Goal: Task Accomplishment & Management: Use online tool/utility

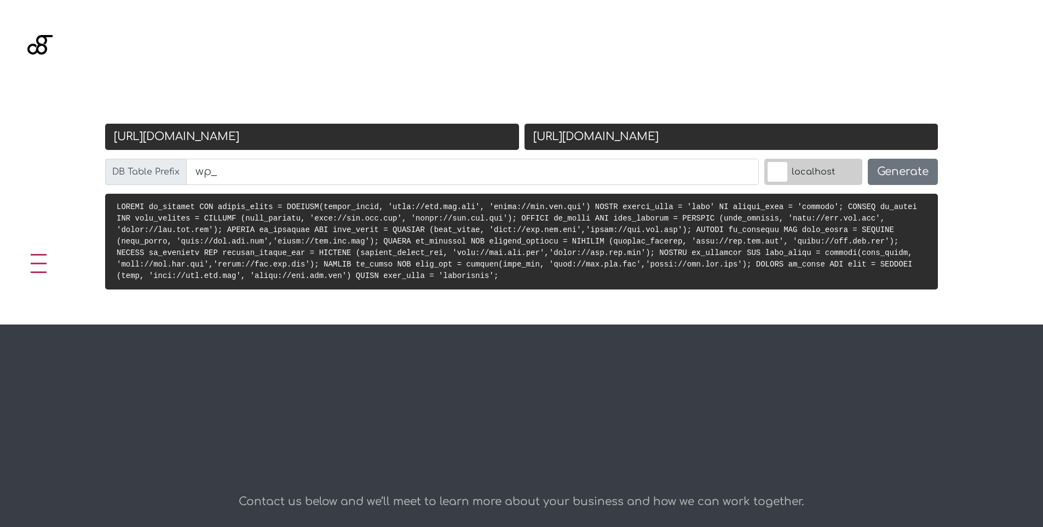
scroll to position [437, 0]
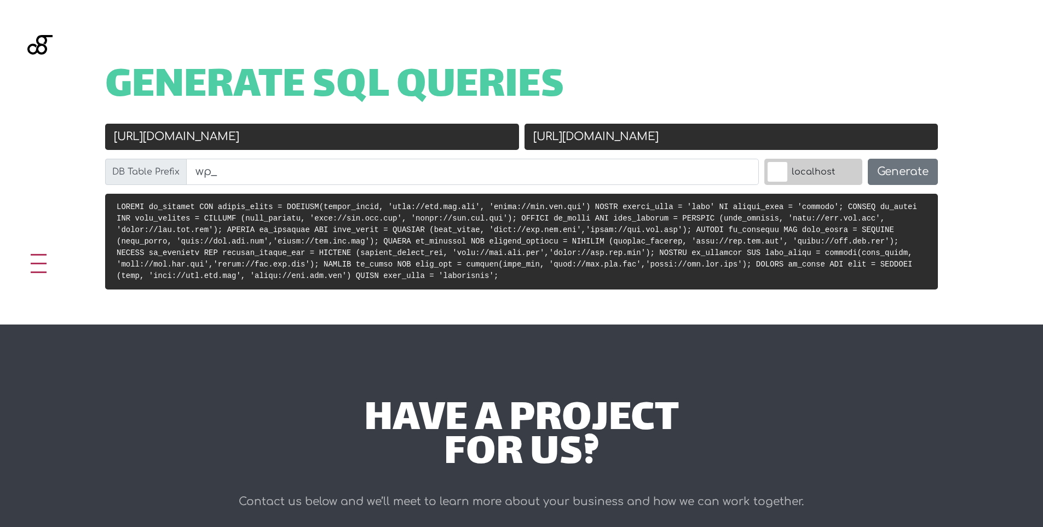
click at [248, 131] on input "http://old.url.com" at bounding box center [312, 137] width 414 height 26
click at [307, 144] on input "Old URL" at bounding box center [312, 137] width 414 height 26
paste input "http://localhost/overtime-nps-law-wp/"
type input "[URL]"
click at [657, 142] on input "https://new.url.com" at bounding box center [732, 137] width 414 height 26
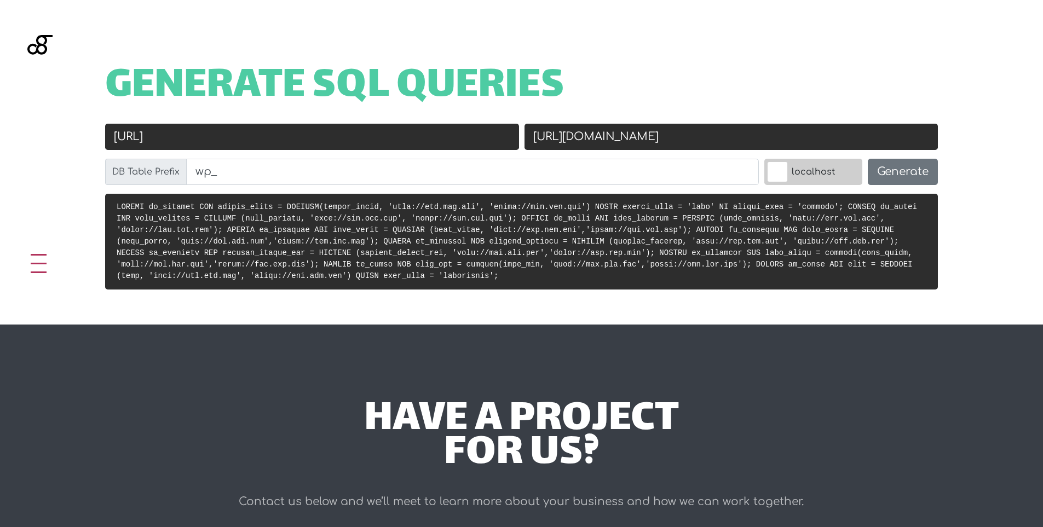
click at [674, 132] on input "https://new.url.com" at bounding box center [732, 137] width 414 height 26
paste input "webapps.eqserver.net/overtime-nps-law-wp"
type input "[URL][DOMAIN_NAME]"
click at [910, 174] on button "Generate" at bounding box center [903, 172] width 70 height 26
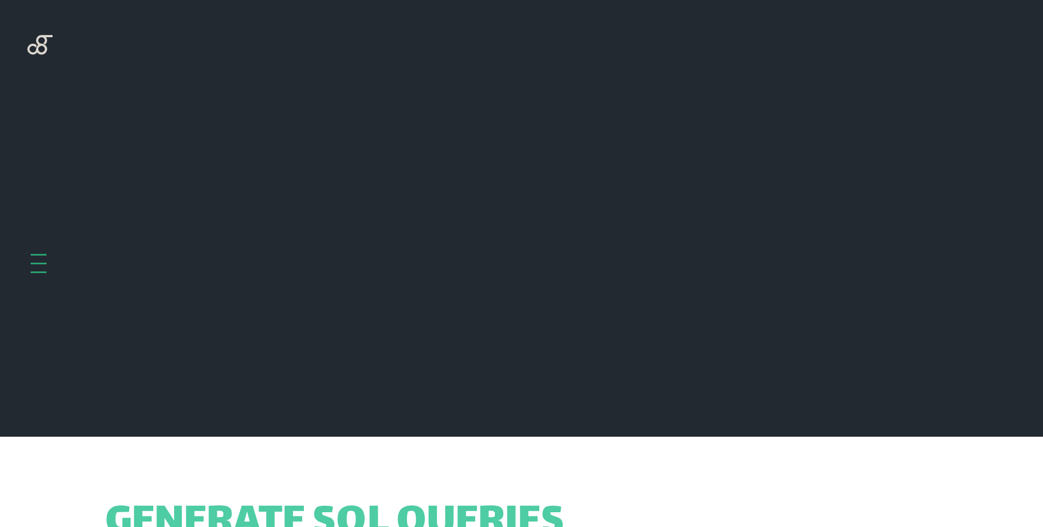
scroll to position [437, 0]
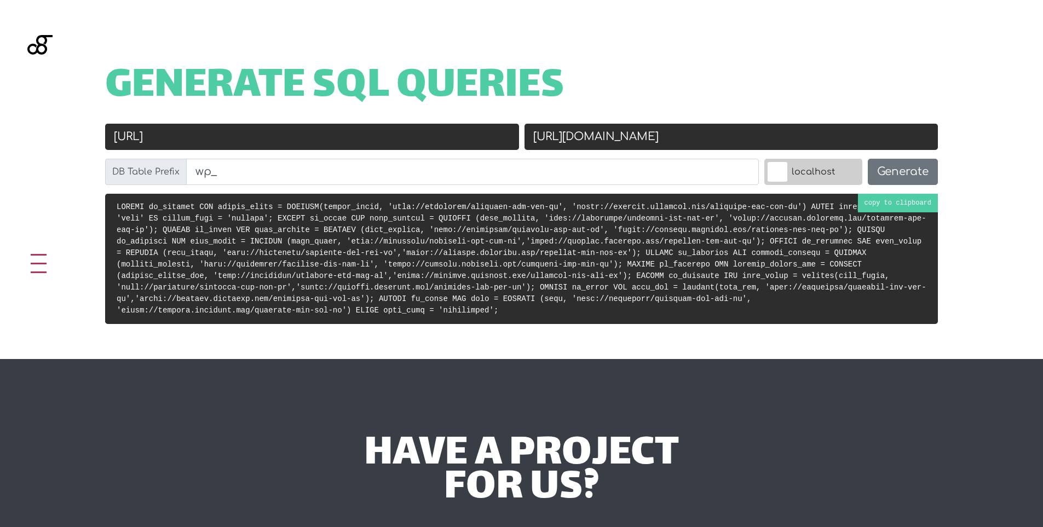
click at [881, 200] on pre at bounding box center [521, 259] width 833 height 130
